Goal: Transaction & Acquisition: Subscribe to service/newsletter

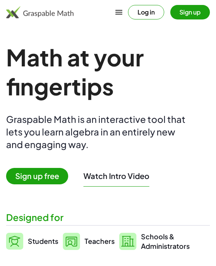
click at [155, 12] on button "Log in" at bounding box center [146, 12] width 36 height 14
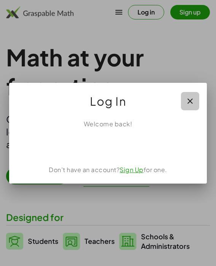
click at [192, 106] on button "button" at bounding box center [190, 101] width 18 height 18
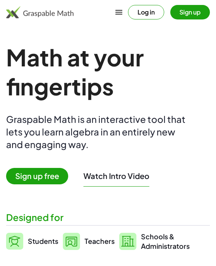
click at [194, 11] on button "Sign up" at bounding box center [191, 12] width 40 height 14
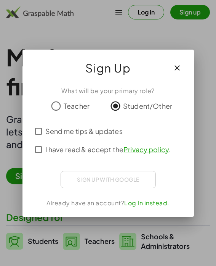
click at [84, 169] on div "What will be your primary role? Teacher Student/Other Send me tips & updates I …" at bounding box center [109, 148] width 172 height 137
click at [84, 178] on div "Sign up with Google Sign in with Google Sign in with Google. Opens in new tab" at bounding box center [108, 179] width 95 height 17
click at [79, 131] on span "Send me tips & updates" at bounding box center [83, 131] width 77 height 10
click at [82, 132] on span "Send me tips & updates" at bounding box center [83, 131] width 77 height 10
click at [105, 140] on label "Send me tips & updates" at bounding box center [83, 131] width 77 height 18
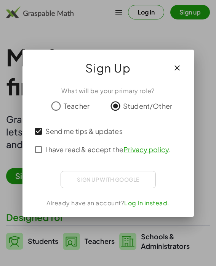
click at [104, 145] on span "I have read & accept the Privacy policy ." at bounding box center [108, 149] width 126 height 10
click at [181, 68] on icon "button" at bounding box center [177, 67] width 9 height 9
